Goal: Find specific page/section: Locate a particular part of the current website

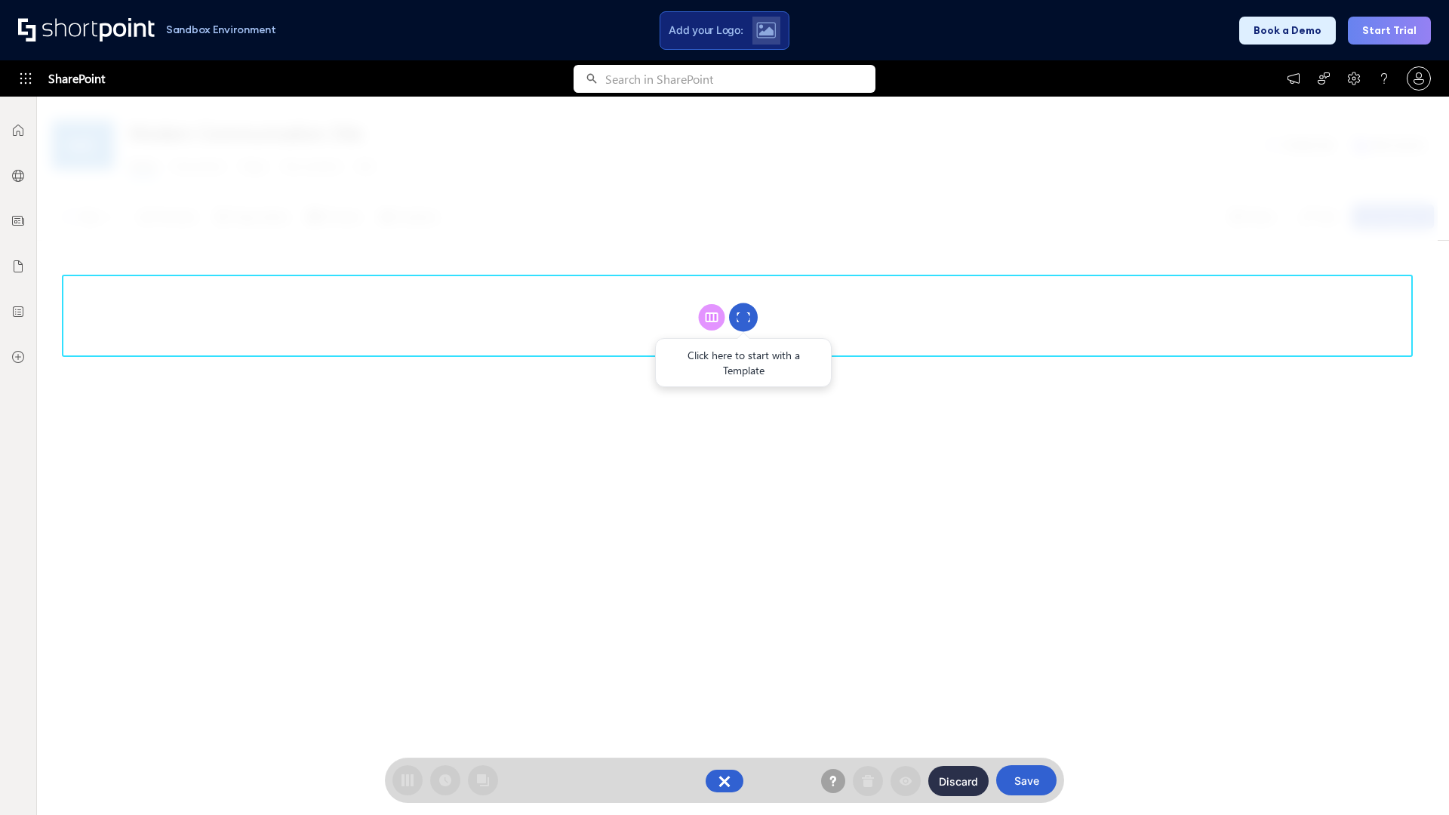
click at [743, 317] on circle at bounding box center [743, 317] width 29 height 29
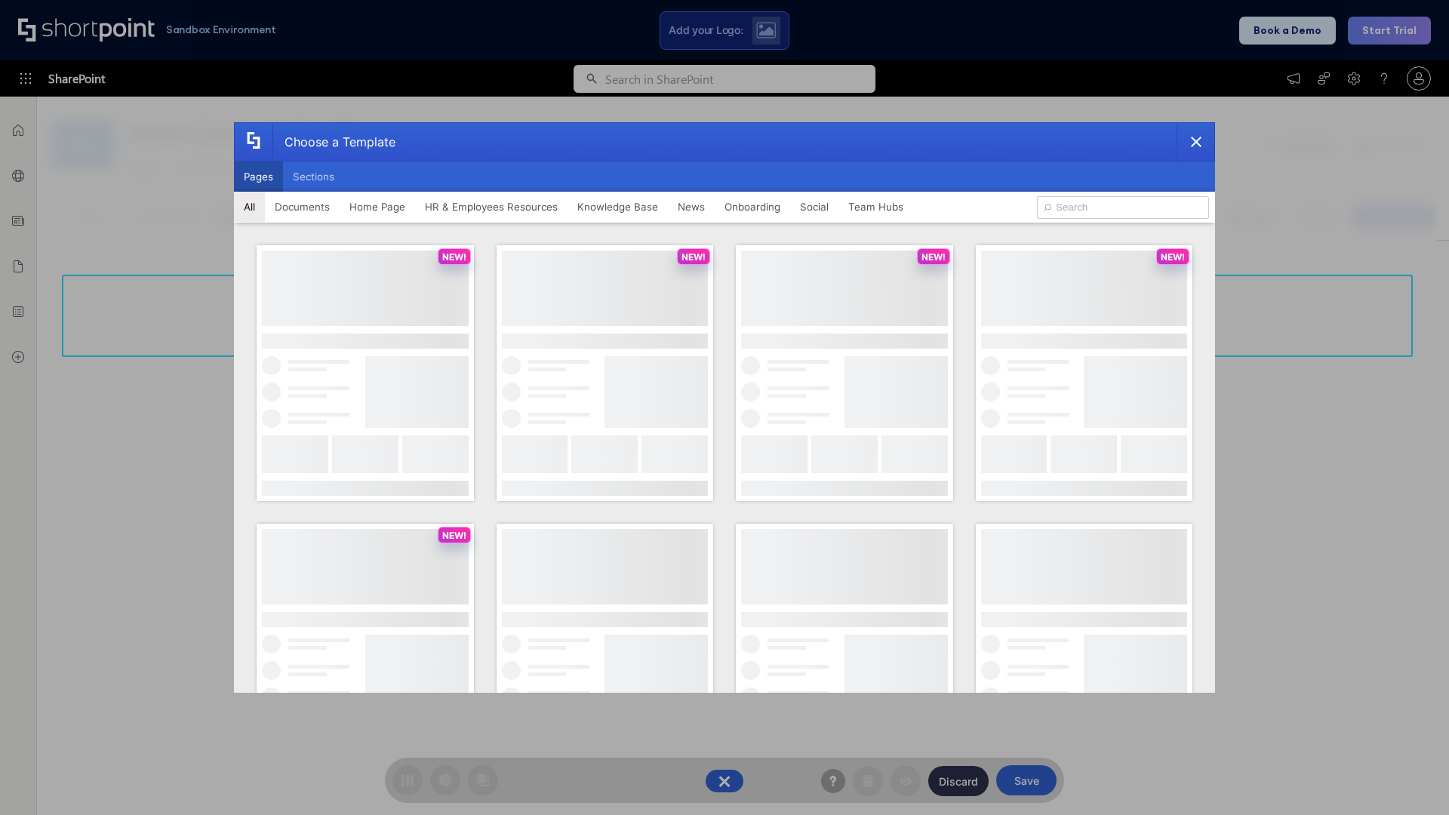
click at [258, 177] on button "Pages" at bounding box center [258, 177] width 49 height 30
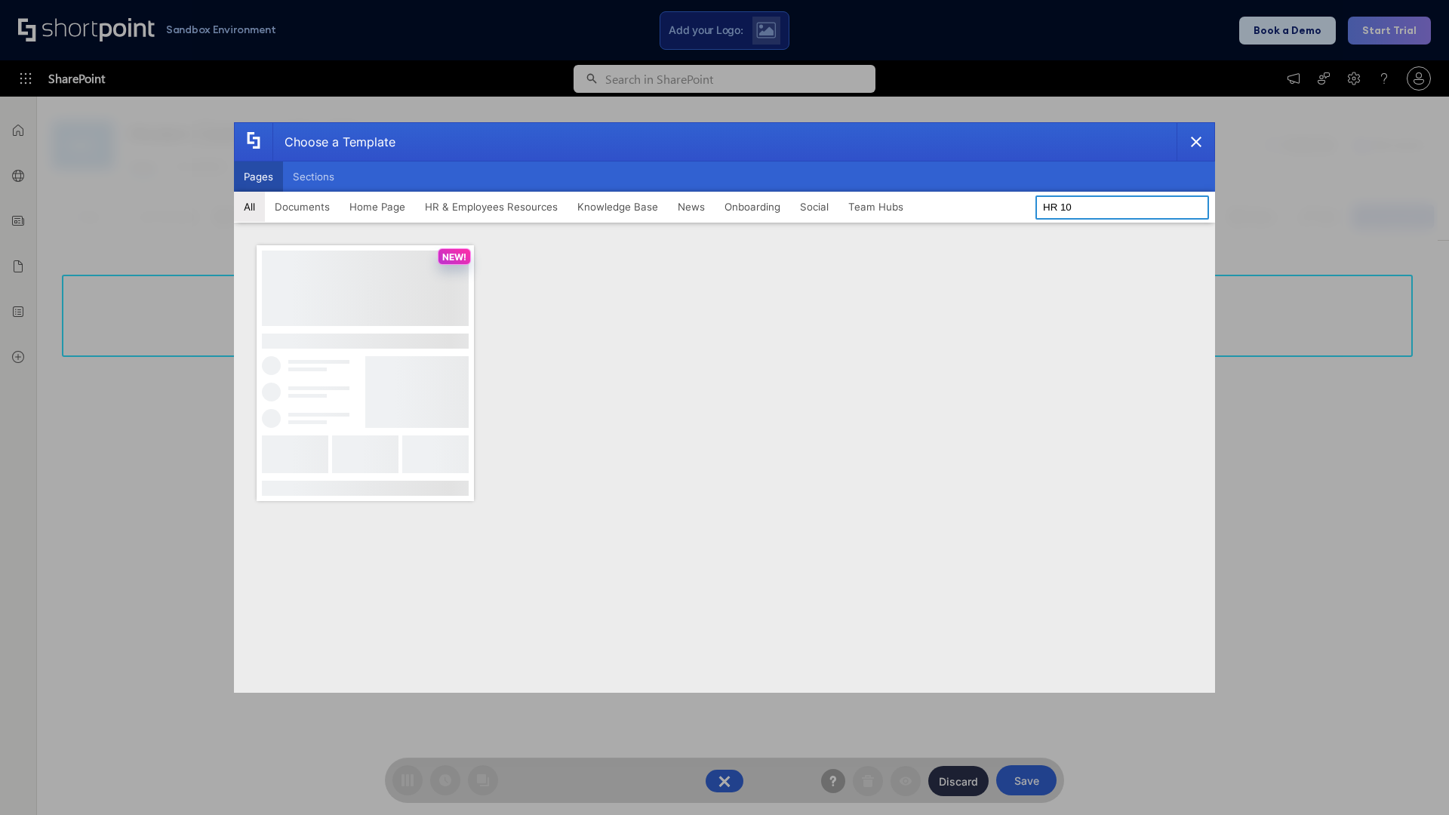
type input "HR 10"
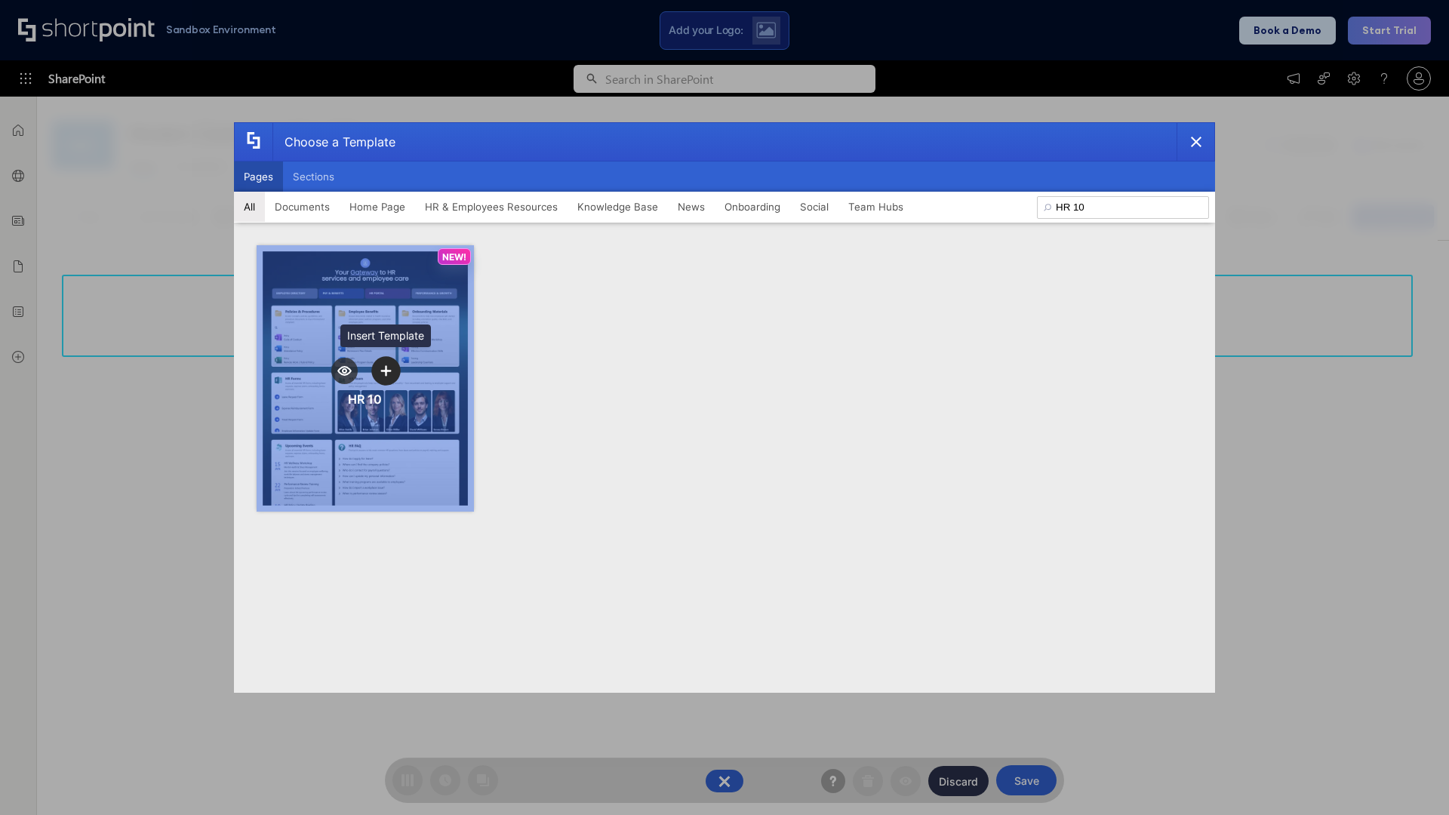
click at [386, 371] on icon "template selector" at bounding box center [385, 370] width 11 height 11
